Goal: Contribute content: Add original content to the website for others to see

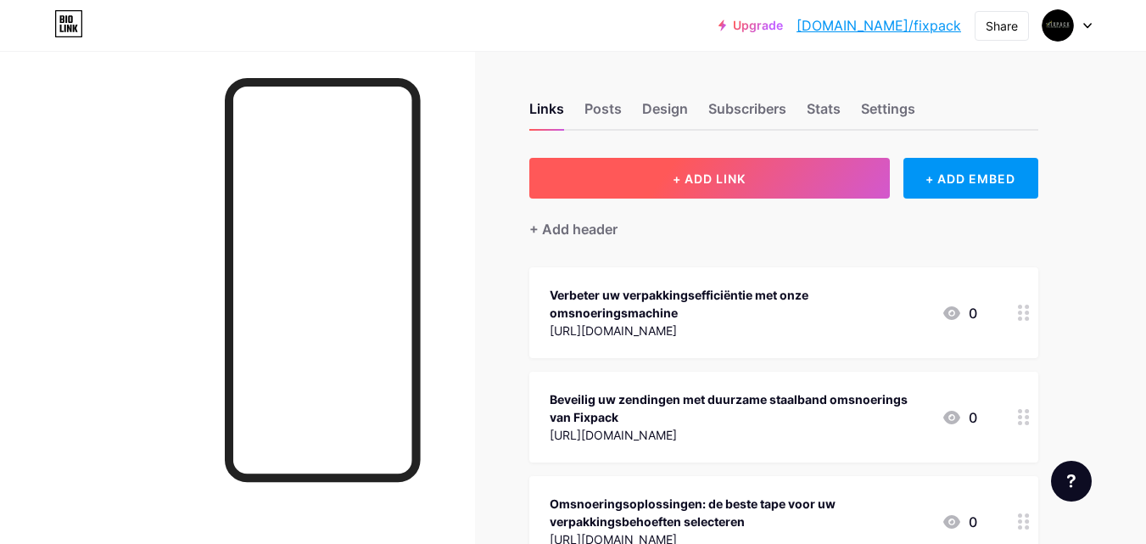
click at [658, 171] on button "+ ADD LINK" at bounding box center [709, 178] width 360 height 41
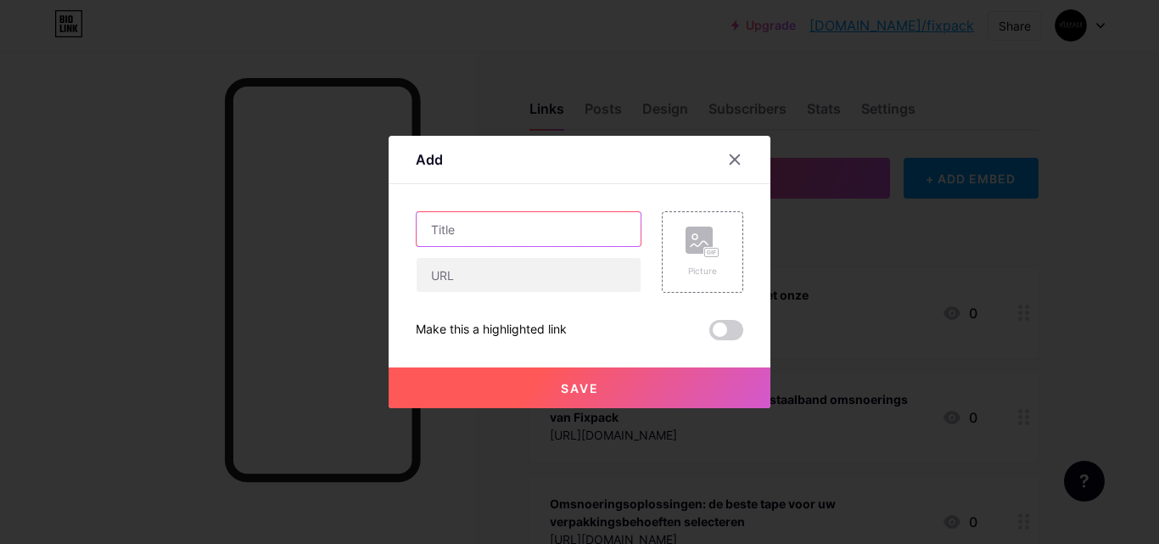
click at [517, 232] on input "text" at bounding box center [528, 229] width 224 height 34
paste input "Beste oplossing voor verpakking: Fixpack omsnoeringsmachine"
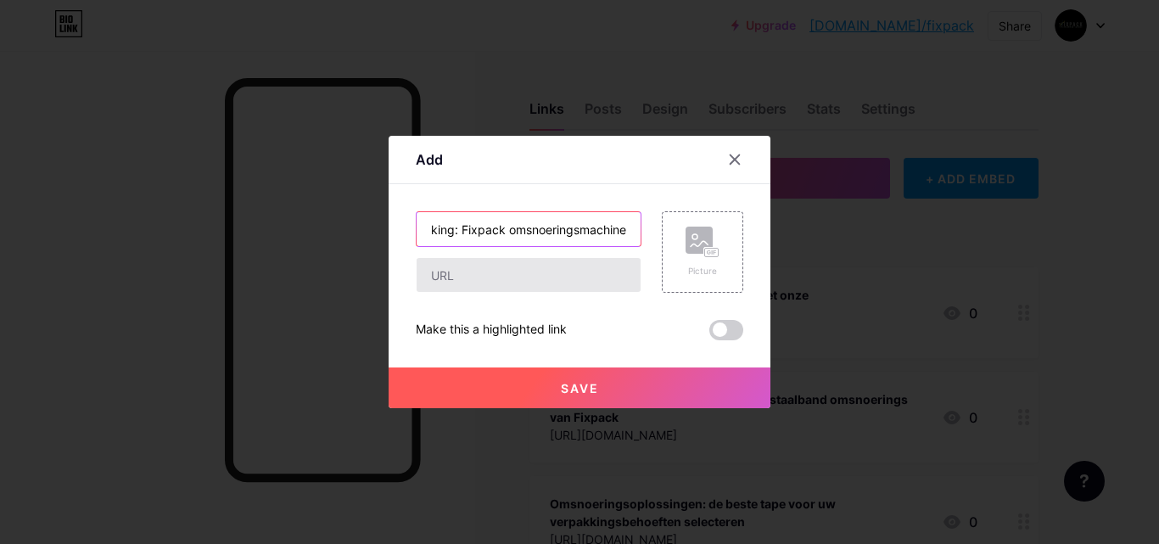
type input "Beste oplossing voor verpakking: Fixpack omsnoeringsmachine"
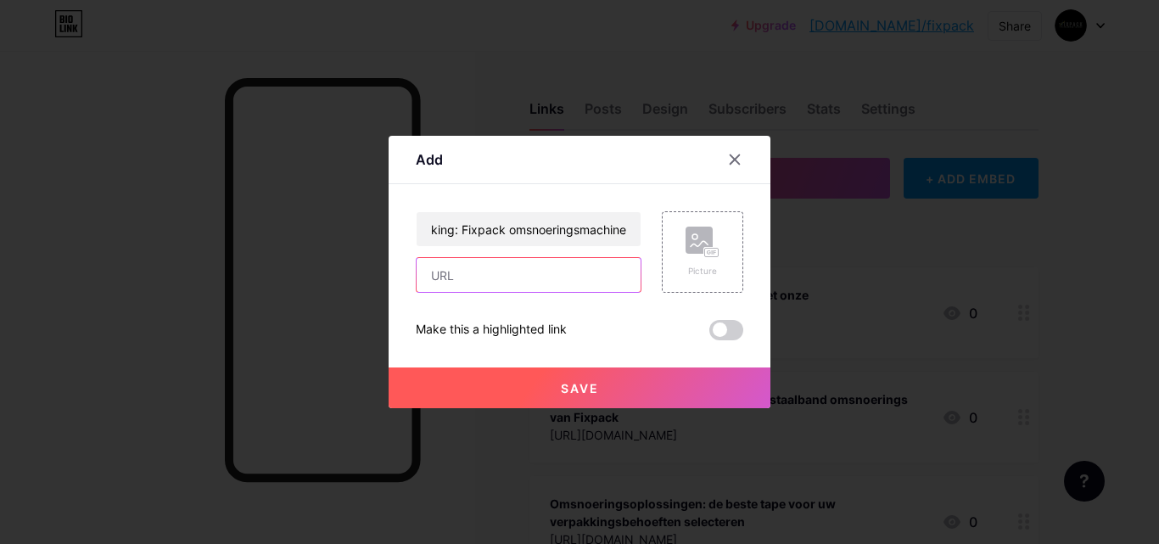
click at [552, 266] on input "text" at bounding box center [528, 275] width 224 height 34
click at [548, 273] on input "text" at bounding box center [528, 275] width 224 height 34
paste input "[URL][DOMAIN_NAME]"
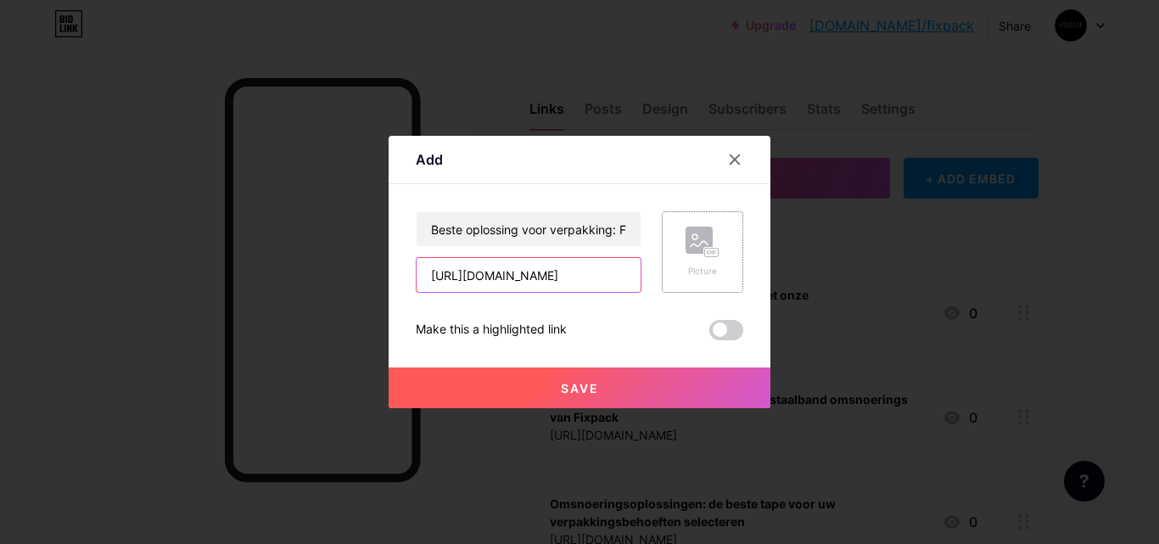
type input "[URL][DOMAIN_NAME]"
click at [714, 256] on rect at bounding box center [712, 253] width 14 height 8
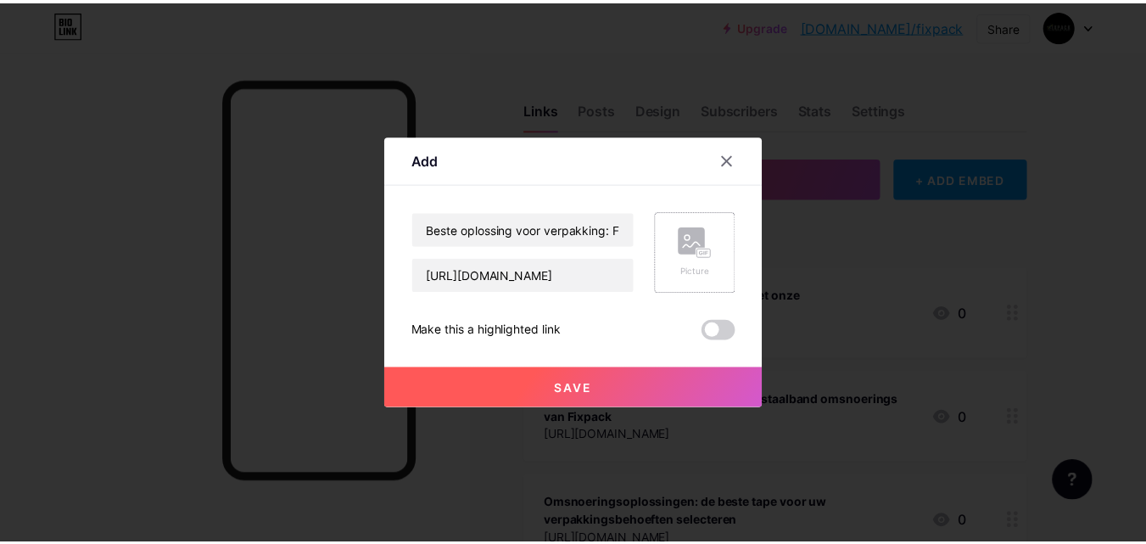
scroll to position [0, 0]
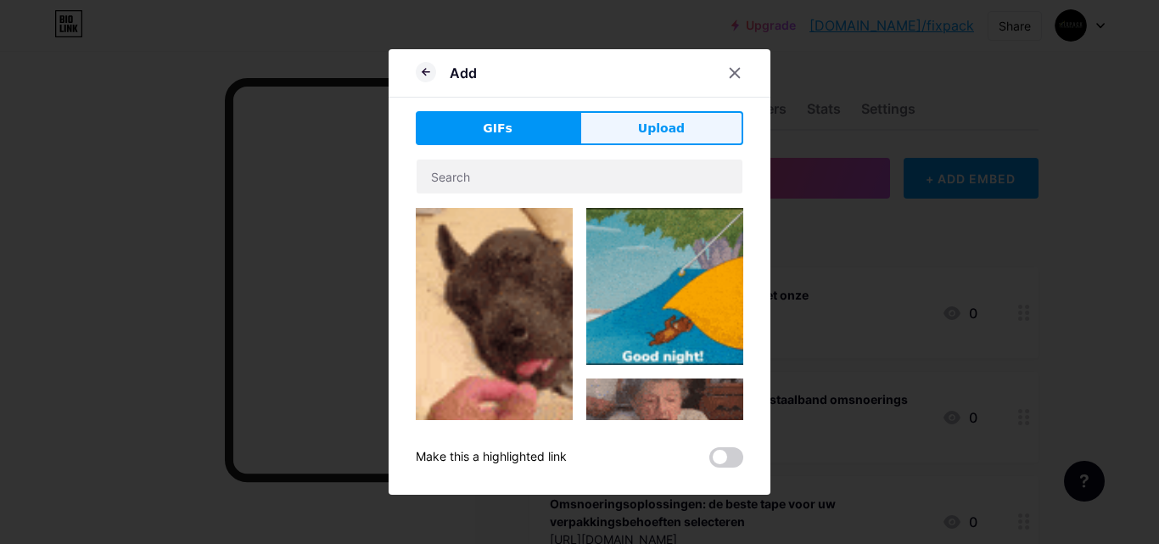
click at [646, 127] on span "Upload" at bounding box center [661, 129] width 47 height 18
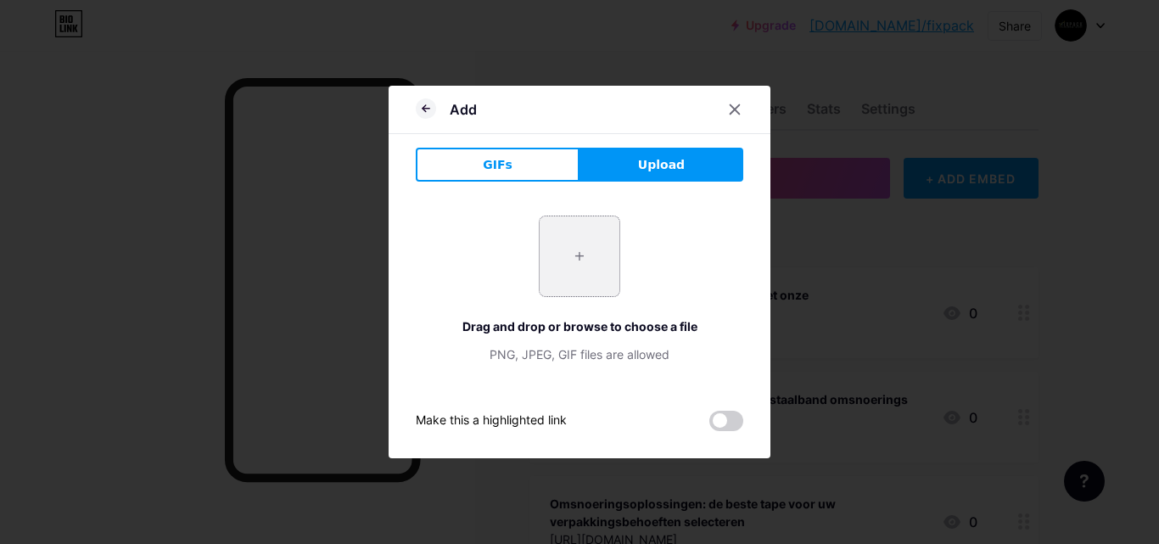
click at [575, 238] on input "file" at bounding box center [579, 256] width 80 height 80
type input "C:\fakepath\download (4).jpg"
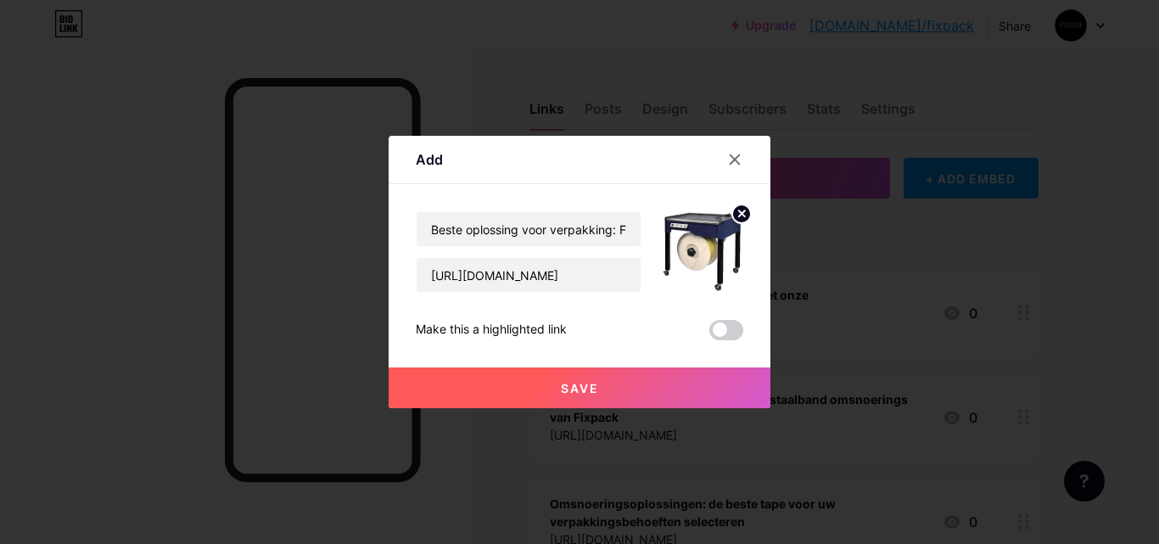
click at [625, 390] on button "Save" at bounding box center [579, 387] width 382 height 41
